Goal: Check status: Check status

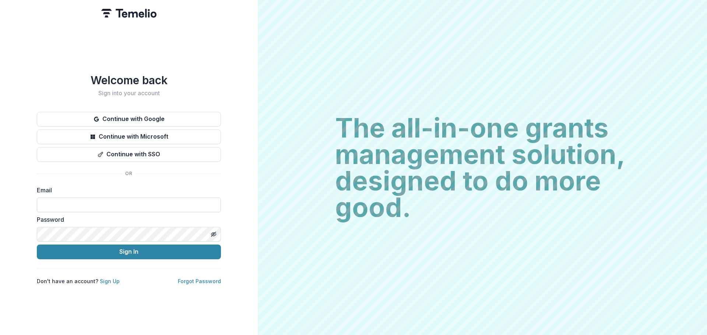
click at [103, 202] on input at bounding box center [129, 205] width 184 height 15
type input "**********"
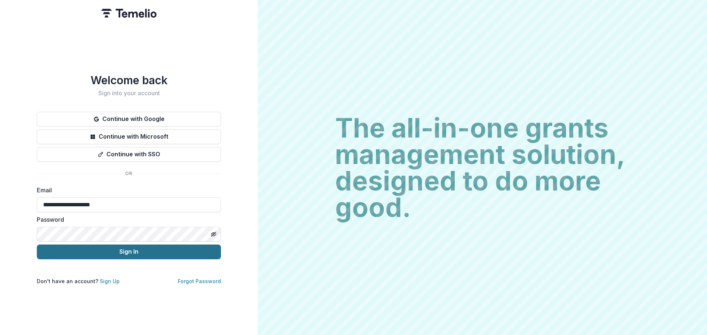
click at [128, 252] on button "Sign In" at bounding box center [129, 252] width 184 height 15
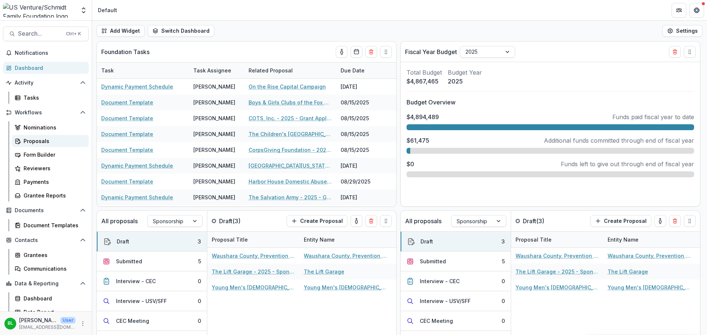
click at [42, 143] on div "Proposals" at bounding box center [53, 141] width 59 height 8
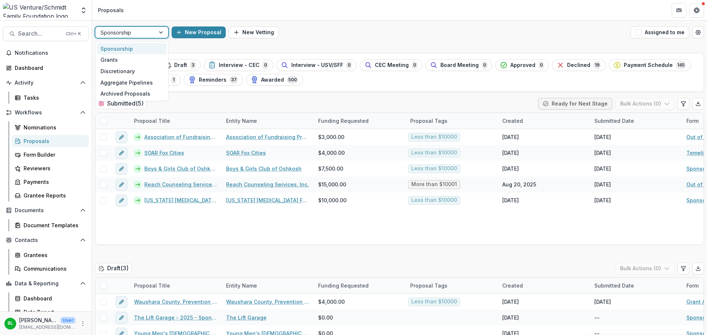
click at [162, 31] on div at bounding box center [161, 32] width 13 height 11
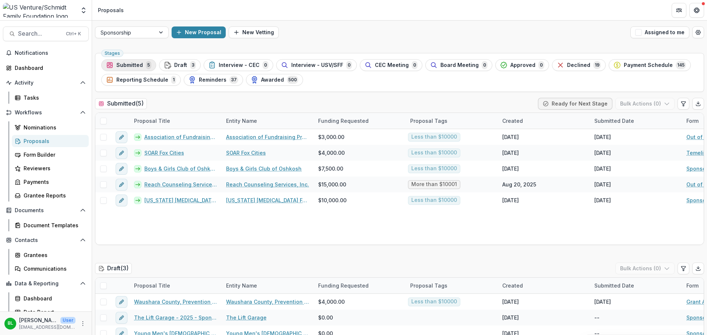
click at [132, 66] on span "Submitted" at bounding box center [129, 65] width 26 height 6
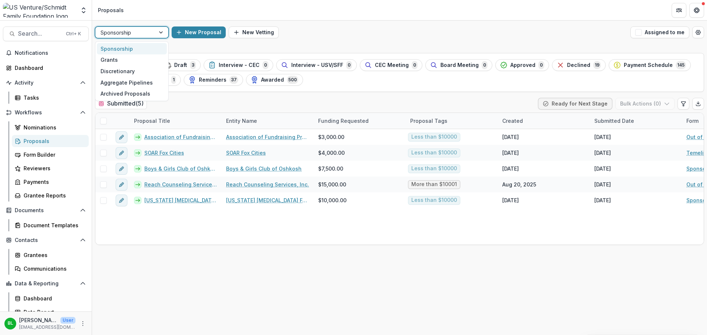
click at [162, 31] on div at bounding box center [161, 32] width 13 height 11
click at [140, 59] on div "Grants" at bounding box center [132, 59] width 70 height 11
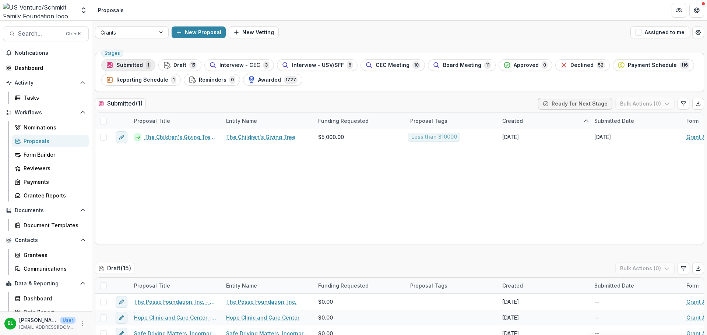
click at [128, 64] on span "Submitted" at bounding box center [129, 65] width 26 height 6
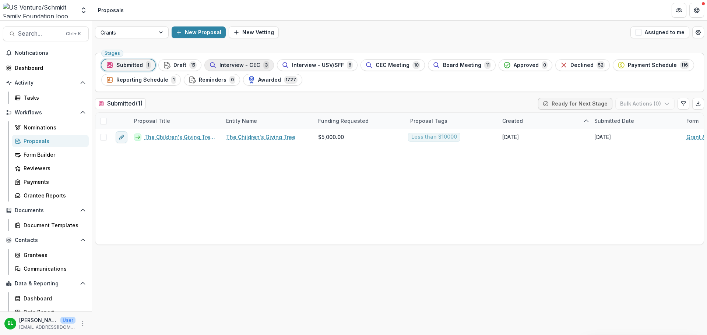
click at [239, 67] on span "Interview - CEC" at bounding box center [239, 65] width 41 height 6
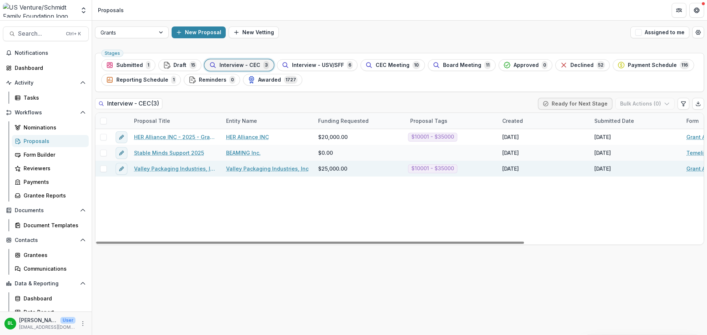
click at [195, 170] on link "Valley Packaging Industries, Inc - 2025 - Grant Application" at bounding box center [175, 169] width 83 height 8
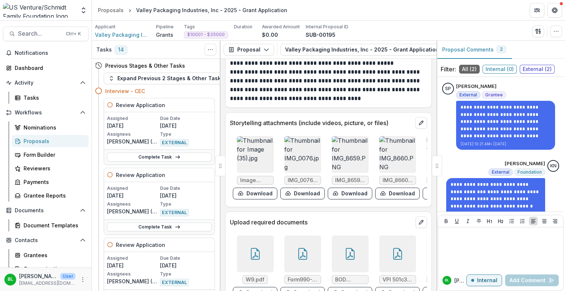
scroll to position [3237, 0]
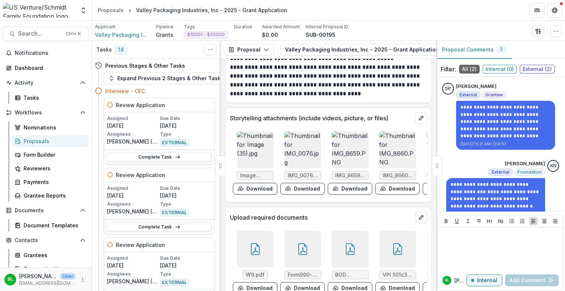
click at [319, 271] on div "Form990-2023 Final Copy.pdf" at bounding box center [302, 275] width 37 height 9
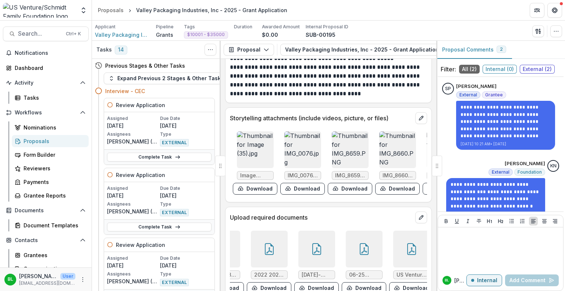
scroll to position [0, 177]
click at [404, 235] on div at bounding box center [411, 249] width 37 height 37
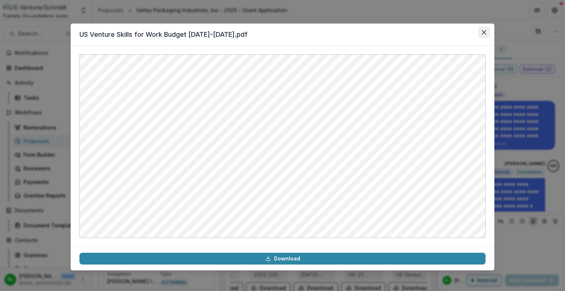
click at [483, 33] on icon "Close" at bounding box center [484, 32] width 4 height 4
